Goal: Browse casually

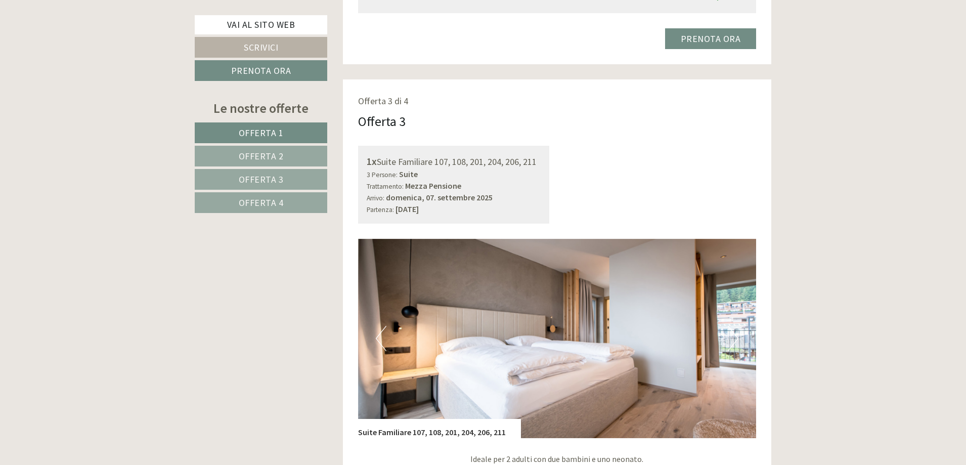
scroll to position [2123, 0]
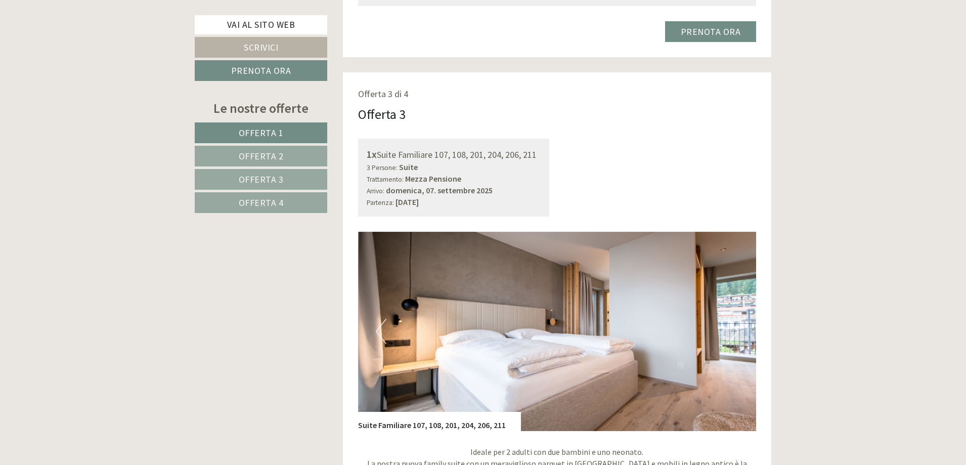
click at [732, 330] on button "Next" at bounding box center [732, 330] width 11 height 25
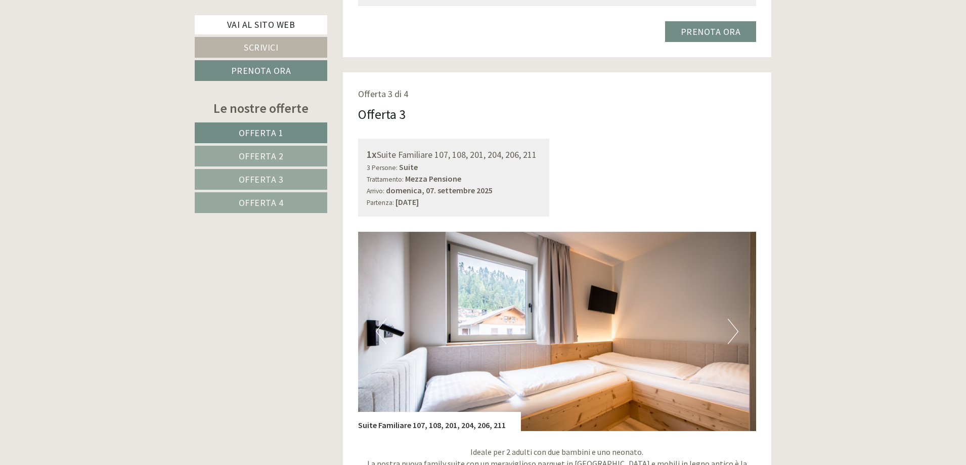
click at [732, 330] on button "Next" at bounding box center [732, 330] width 11 height 25
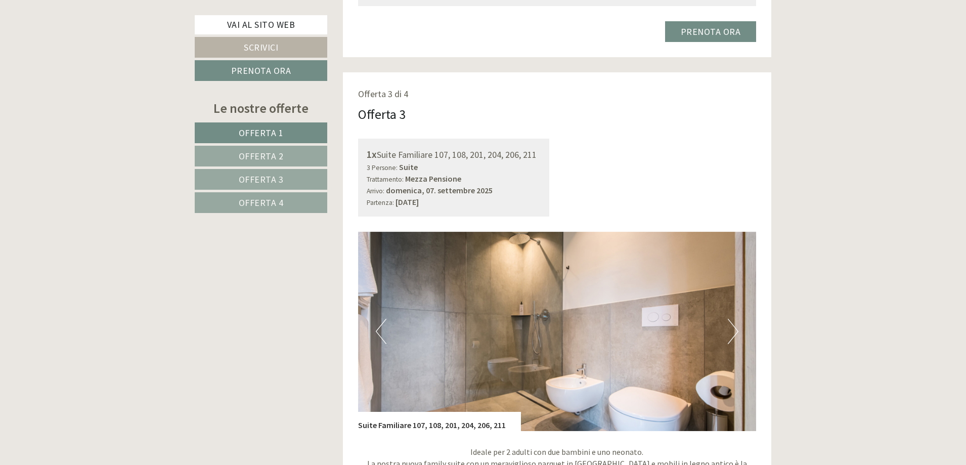
click at [732, 330] on button "Next" at bounding box center [732, 330] width 11 height 25
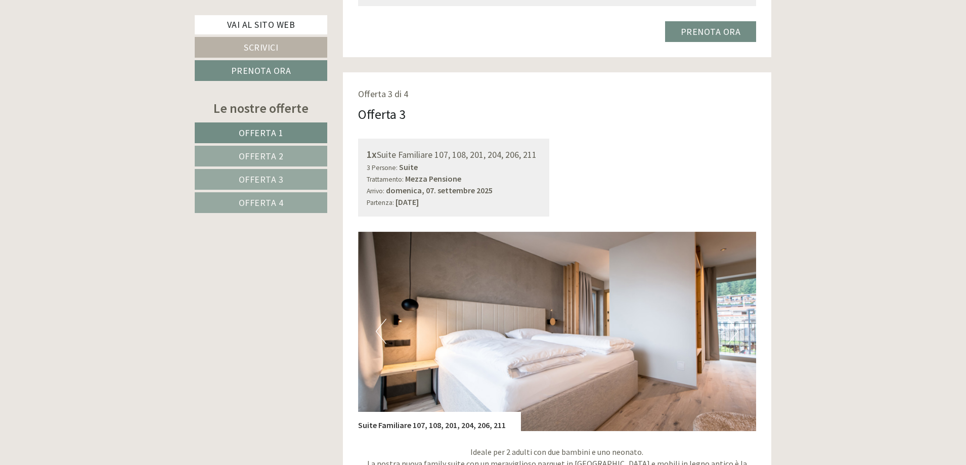
click at [732, 330] on button "Next" at bounding box center [732, 330] width 11 height 25
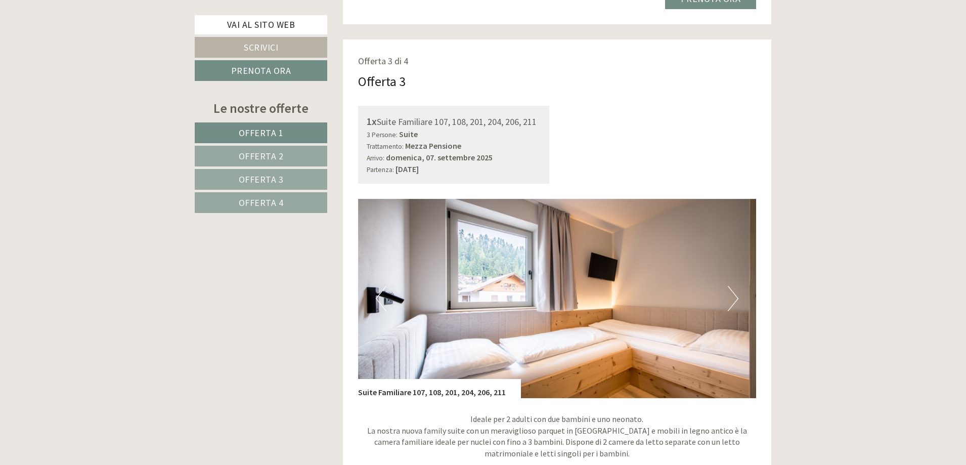
scroll to position [2174, 0]
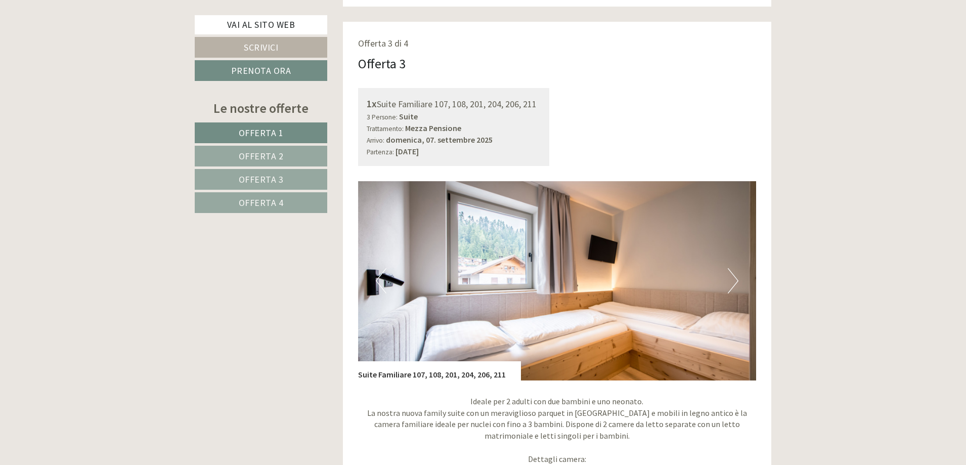
click at [745, 284] on img at bounding box center [557, 280] width 398 height 199
click at [735, 283] on button "Next" at bounding box center [732, 280] width 11 height 25
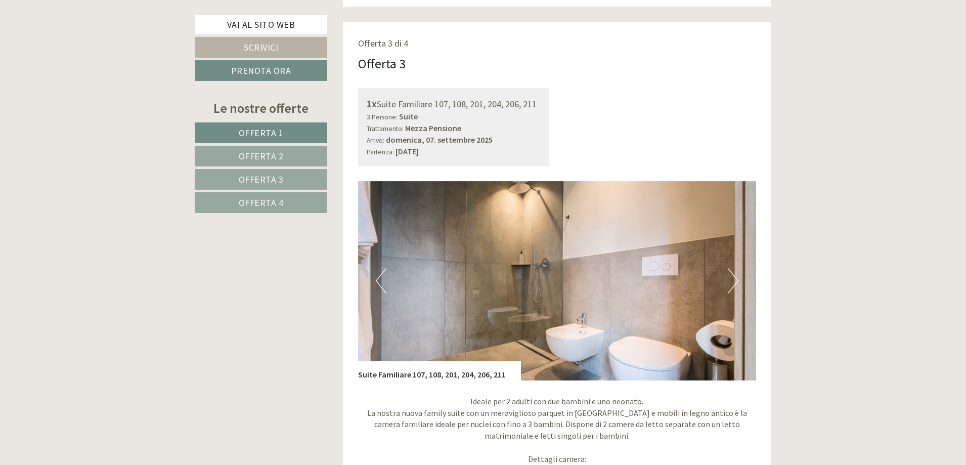
click at [735, 283] on button "Next" at bounding box center [732, 280] width 11 height 25
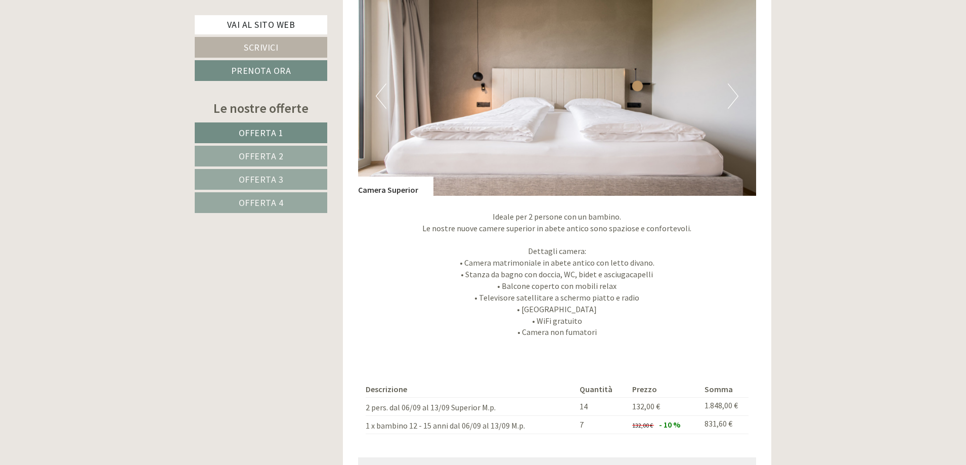
scroll to position [1567, 0]
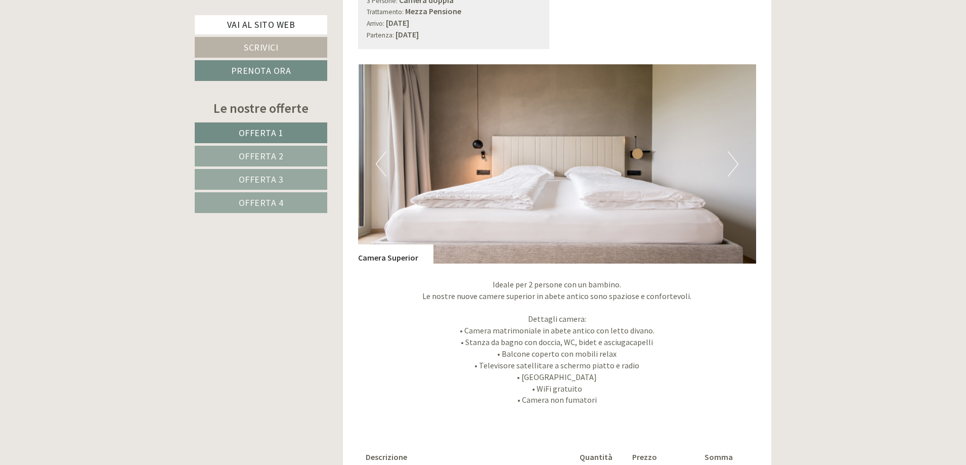
click at [738, 159] on img at bounding box center [557, 163] width 398 height 199
click at [735, 161] on button "Next" at bounding box center [732, 163] width 11 height 25
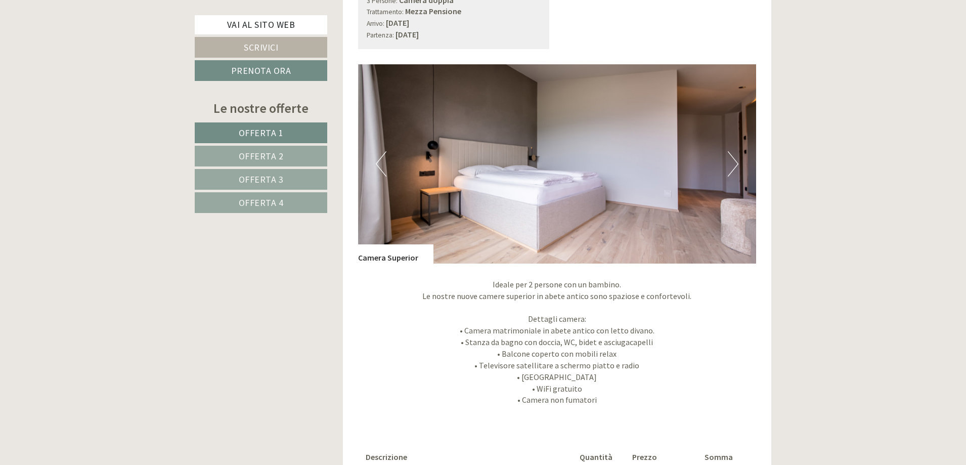
click at [735, 161] on button "Next" at bounding box center [732, 163] width 11 height 25
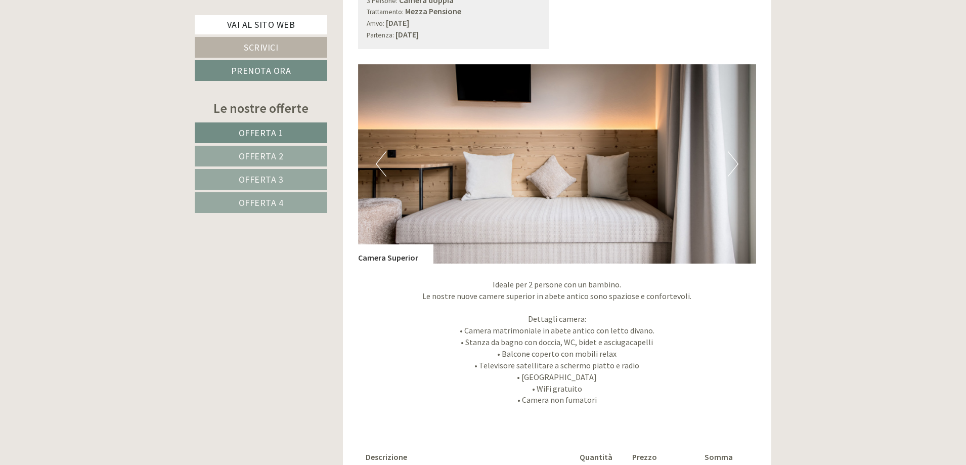
click at [735, 161] on button "Next" at bounding box center [732, 163] width 11 height 25
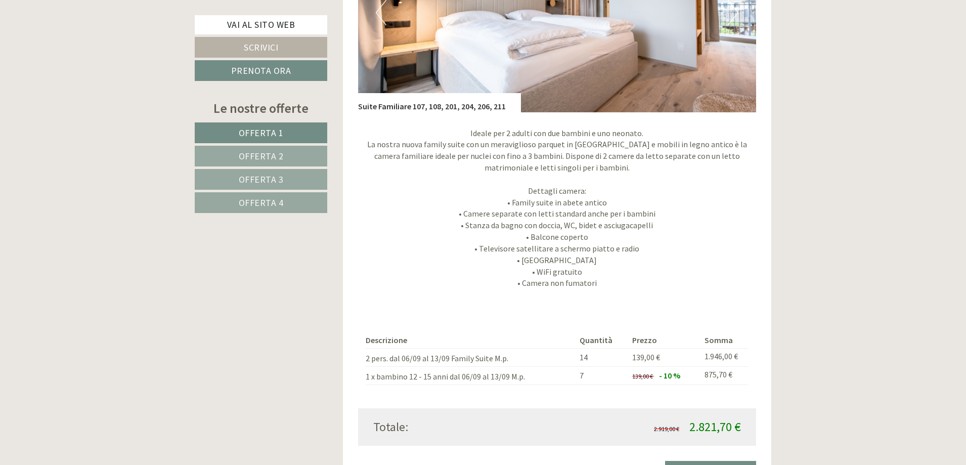
scroll to position [809, 0]
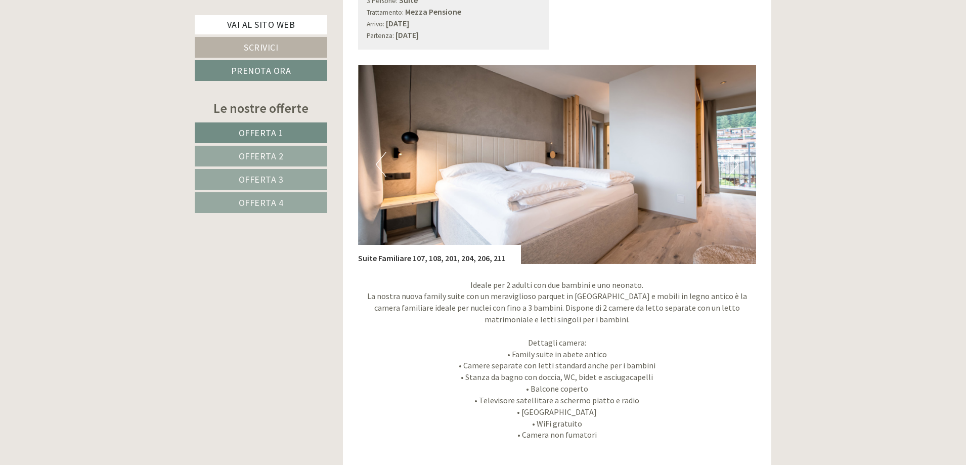
click at [744, 153] on img at bounding box center [557, 164] width 398 height 199
click at [740, 159] on img at bounding box center [557, 164] width 398 height 199
click at [735, 168] on button "Next" at bounding box center [732, 164] width 11 height 25
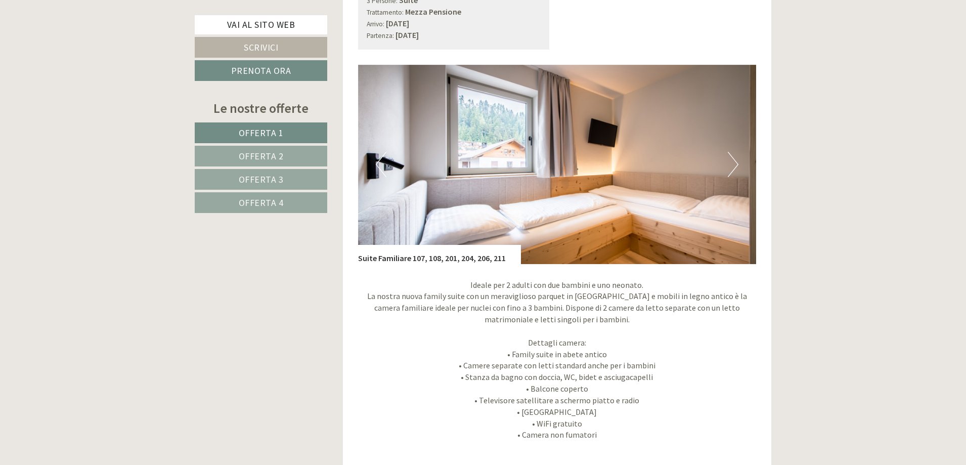
click at [735, 168] on button "Next" at bounding box center [732, 164] width 11 height 25
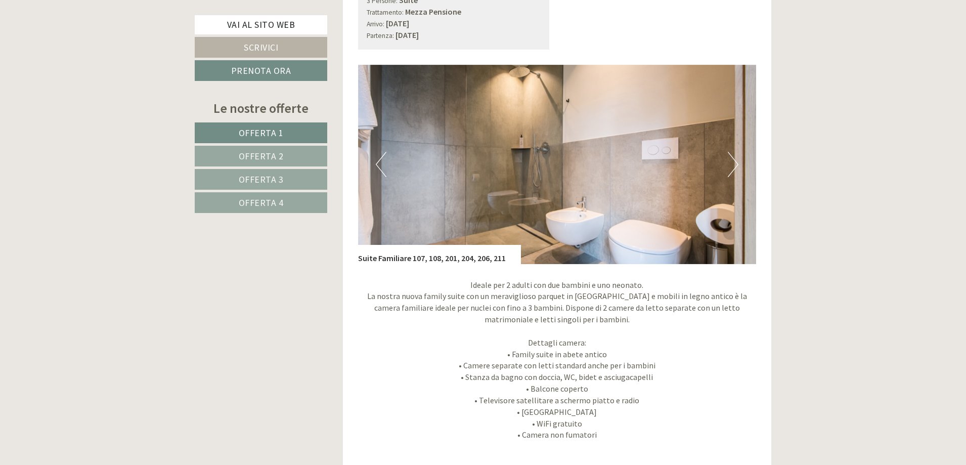
click at [735, 168] on button "Next" at bounding box center [732, 164] width 11 height 25
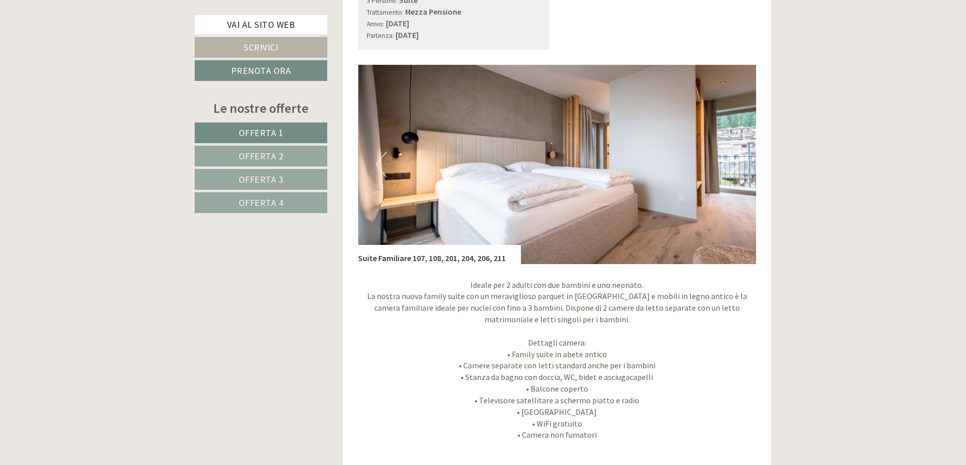
click at [735, 168] on button "Next" at bounding box center [732, 164] width 11 height 25
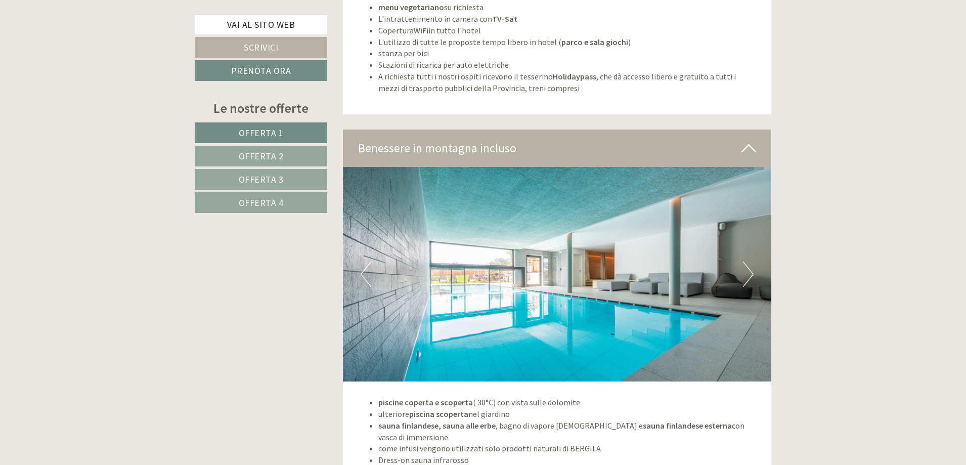
scroll to position [3286, 0]
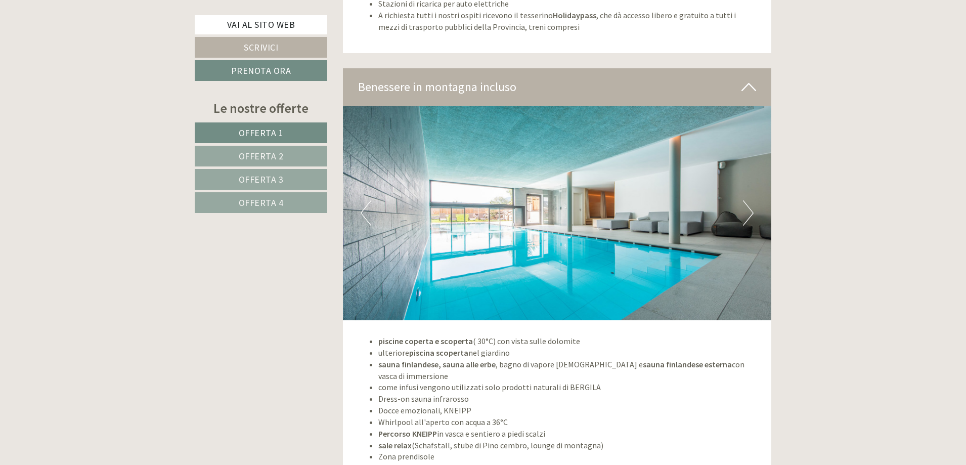
click at [749, 210] on button "Next" at bounding box center [748, 212] width 11 height 25
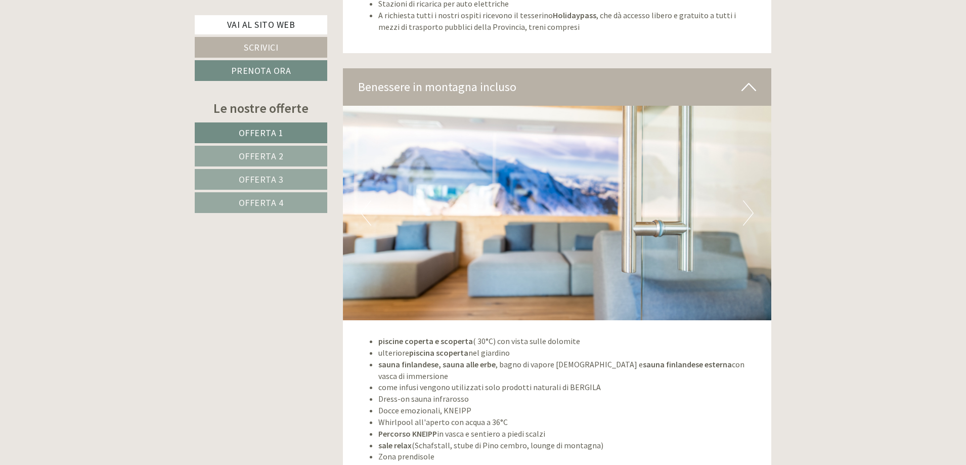
click at [749, 210] on button "Next" at bounding box center [748, 212] width 11 height 25
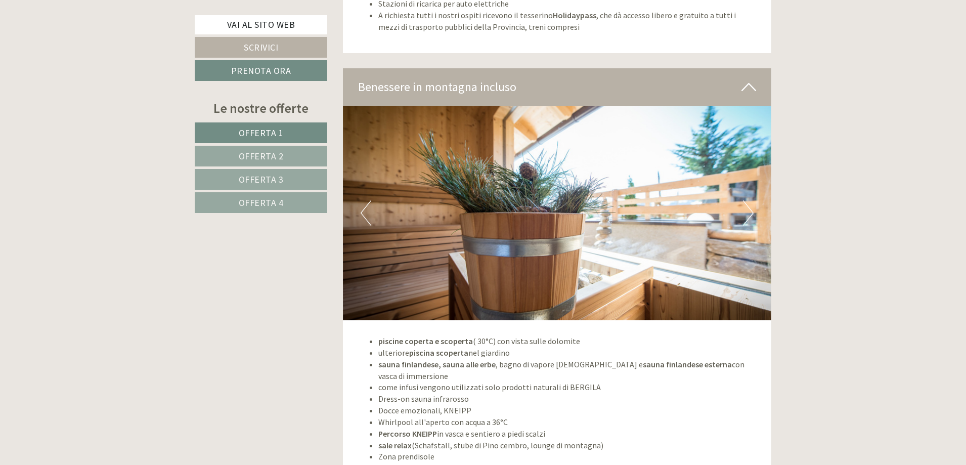
click at [749, 210] on button "Next" at bounding box center [748, 212] width 11 height 25
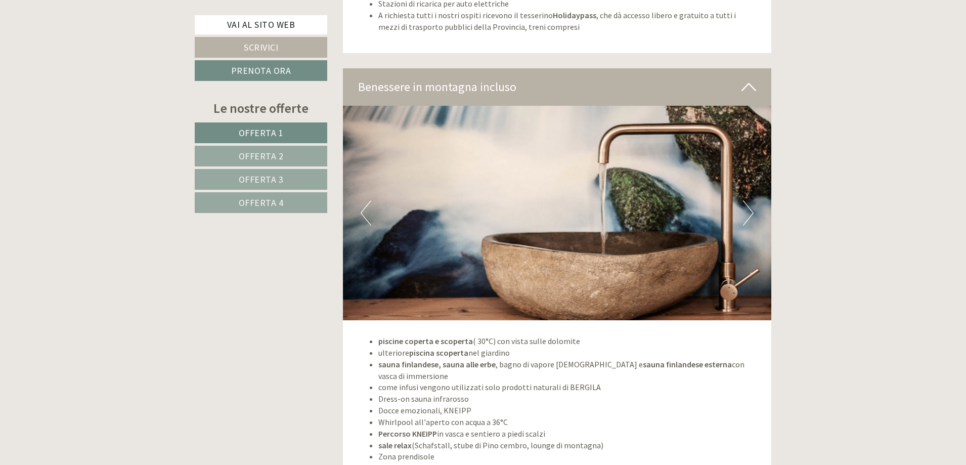
click at [749, 210] on button "Next" at bounding box center [748, 212] width 11 height 25
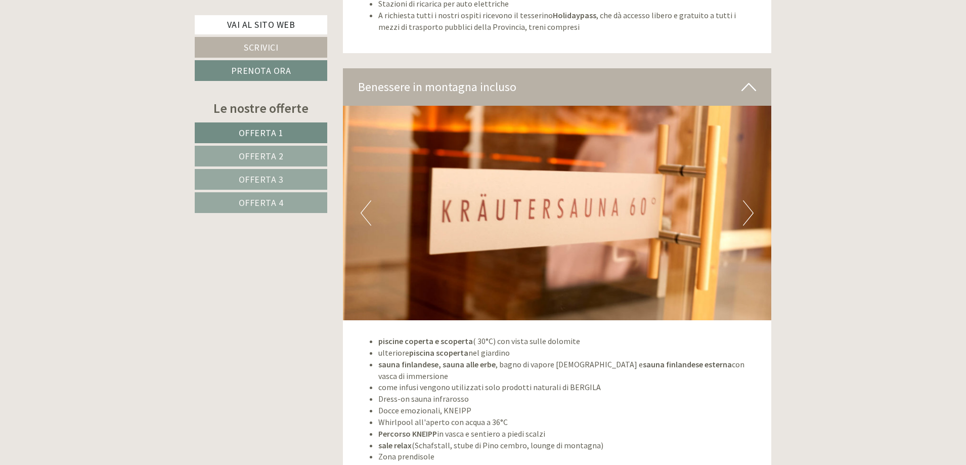
click at [751, 210] on button "Next" at bounding box center [748, 212] width 11 height 25
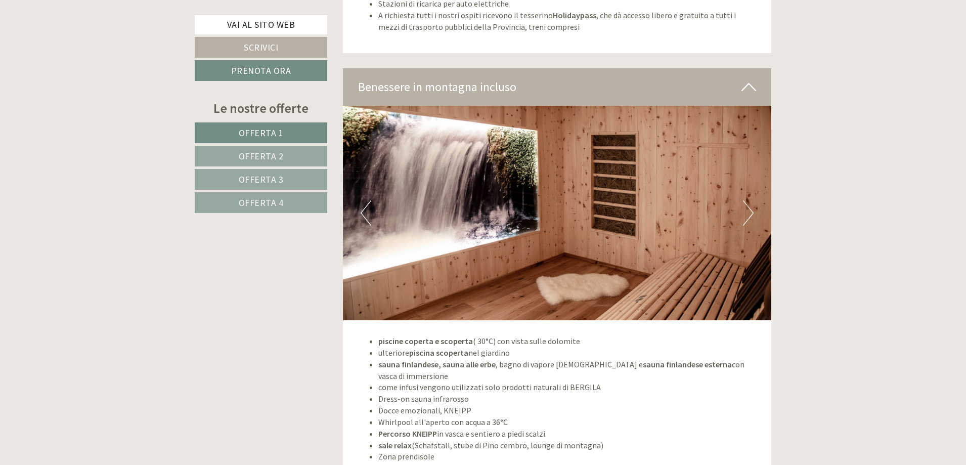
click at [751, 210] on button "Next" at bounding box center [748, 212] width 11 height 25
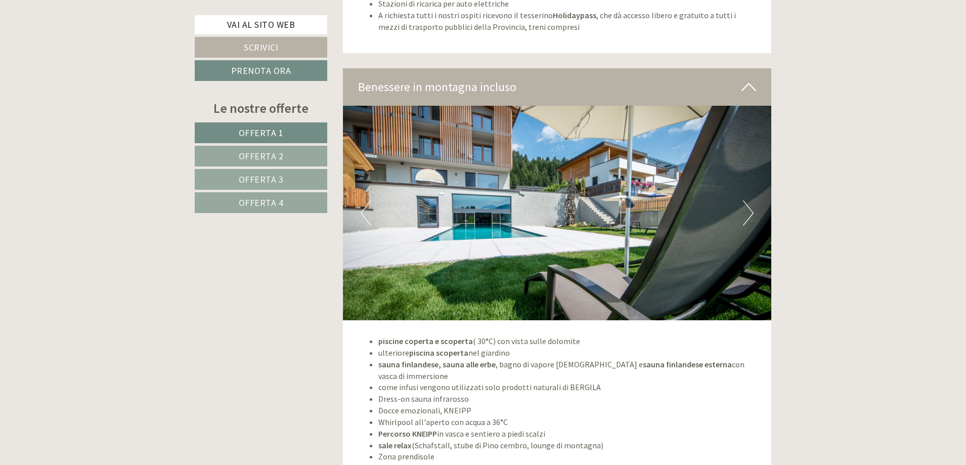
click at [751, 210] on button "Next" at bounding box center [748, 212] width 11 height 25
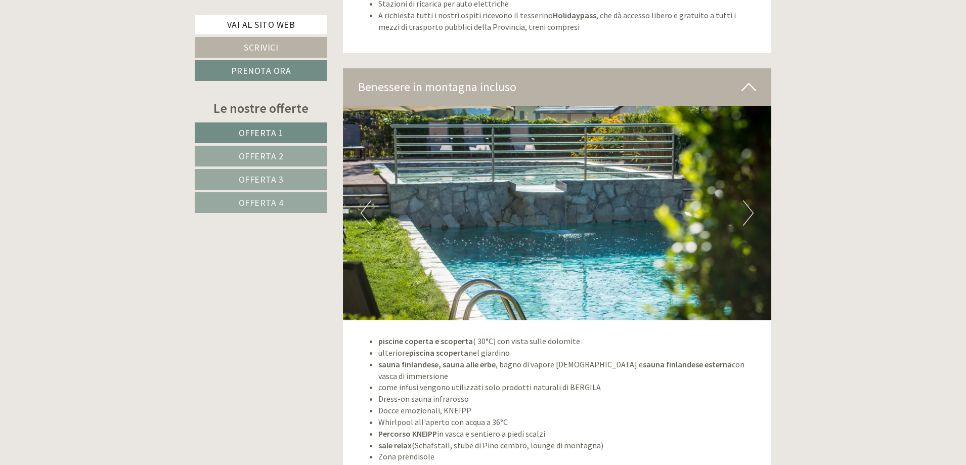
click at [752, 216] on button "Next" at bounding box center [748, 212] width 11 height 25
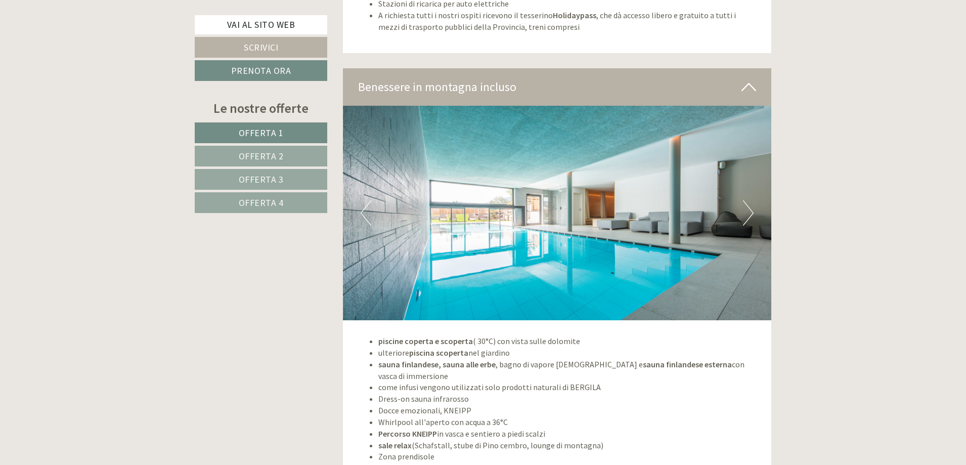
click at [367, 219] on button "Previous" at bounding box center [365, 212] width 11 height 25
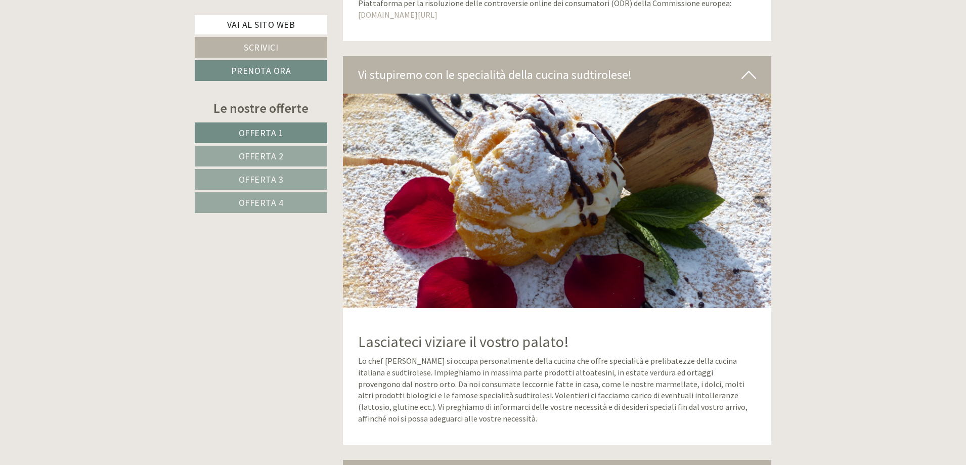
scroll to position [3994, 0]
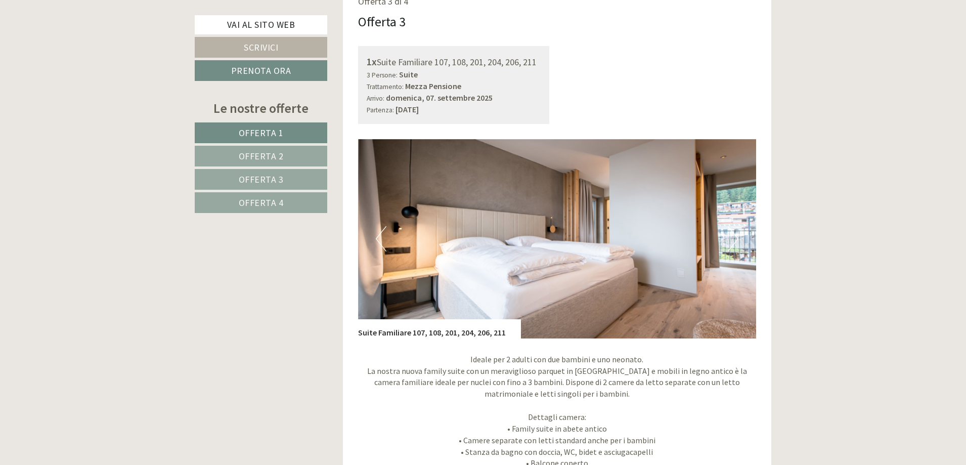
scroll to position [2275, 0]
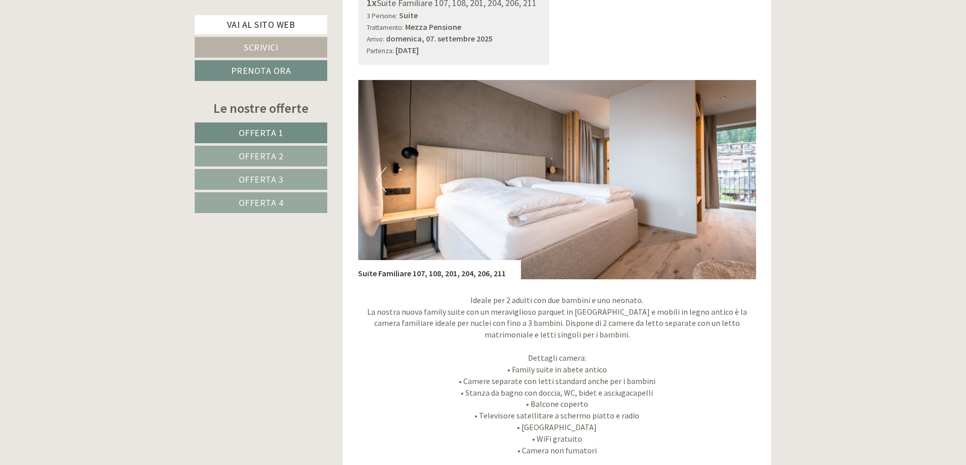
click at [734, 181] on button "Next" at bounding box center [732, 179] width 11 height 25
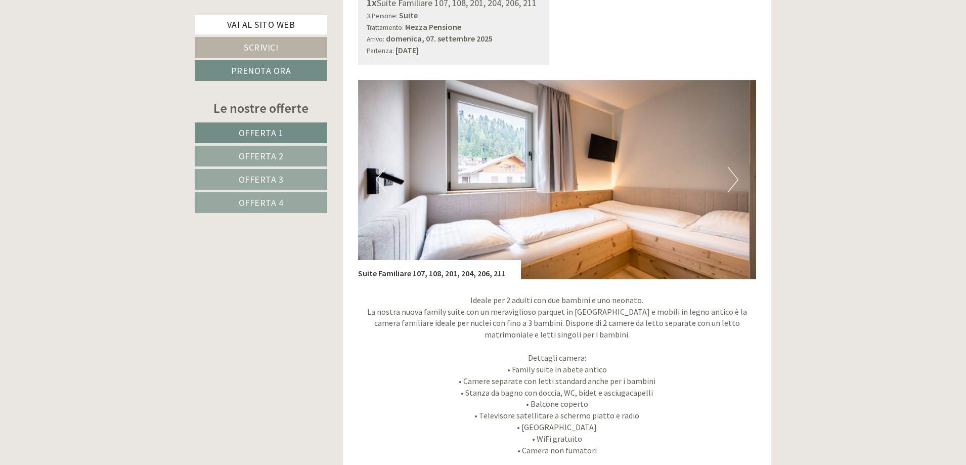
click at [734, 181] on button "Next" at bounding box center [732, 179] width 11 height 25
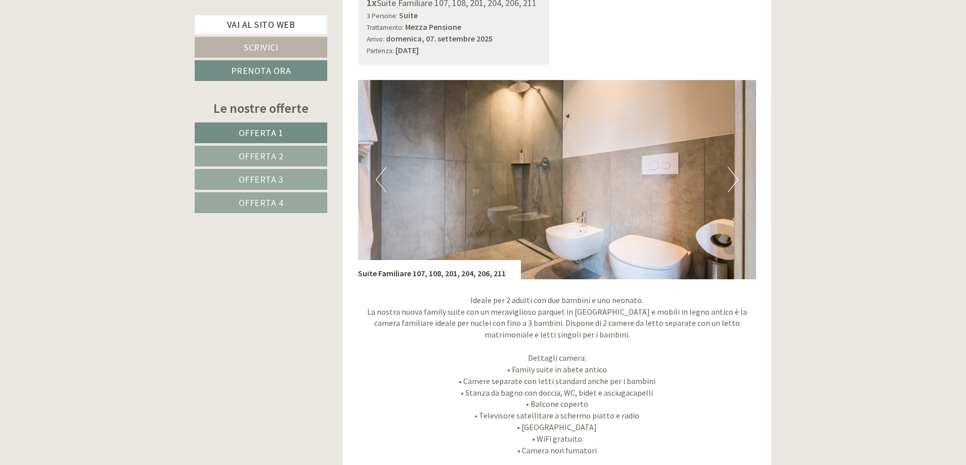
click at [734, 181] on button "Next" at bounding box center [732, 179] width 11 height 25
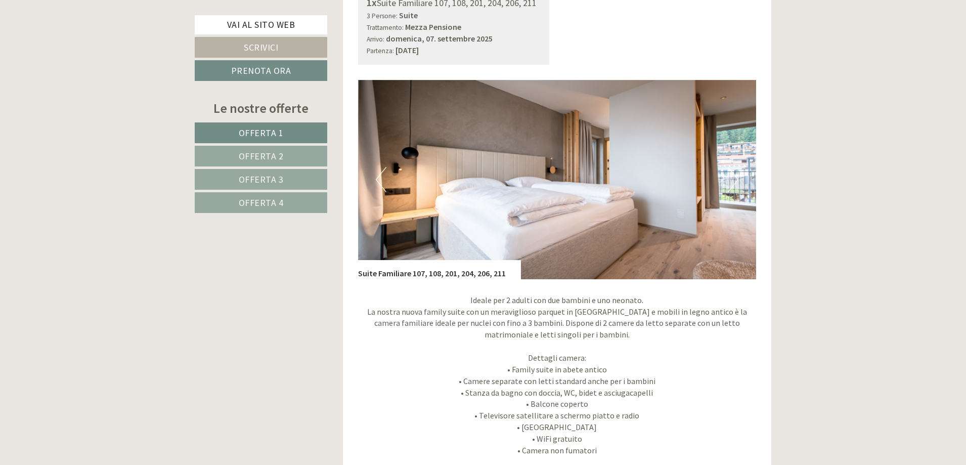
click at [732, 184] on button "Next" at bounding box center [732, 179] width 11 height 25
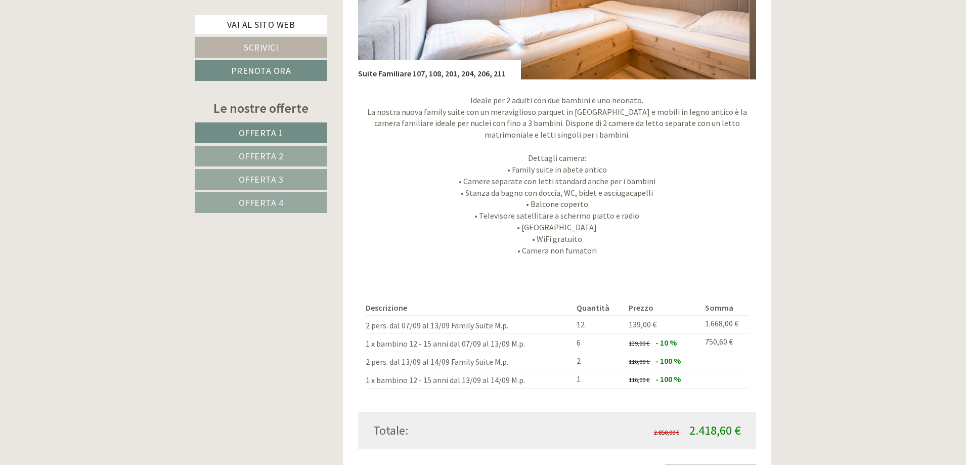
scroll to position [2477, 0]
